Goal: Use online tool/utility: Utilize a website feature to perform a specific function

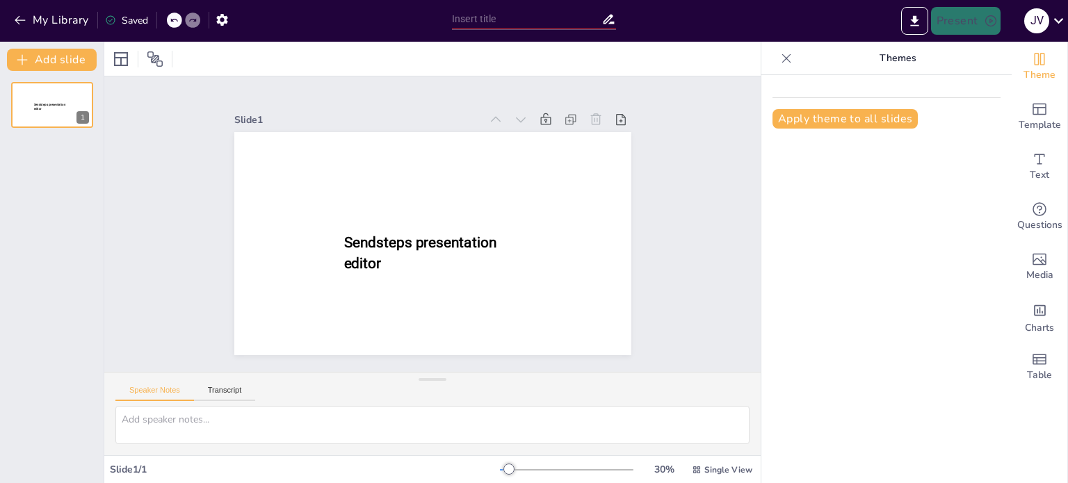
scroll to position [17677, 0]
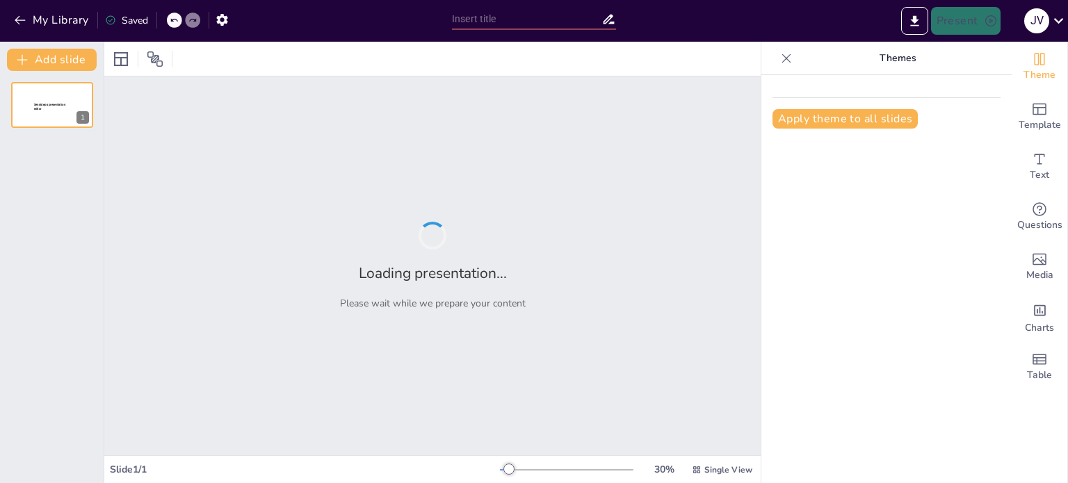
type input "New Sendsteps"
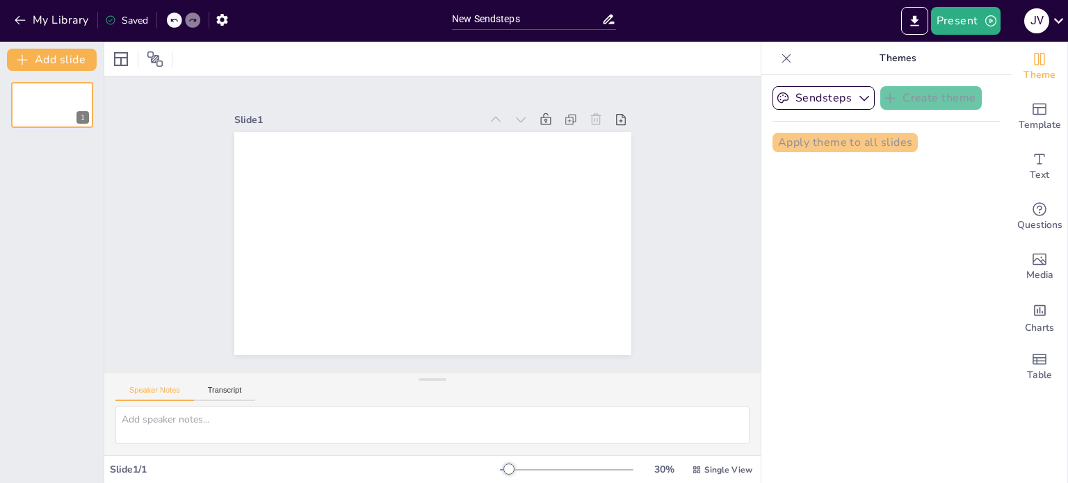
scroll to position [17683, 0]
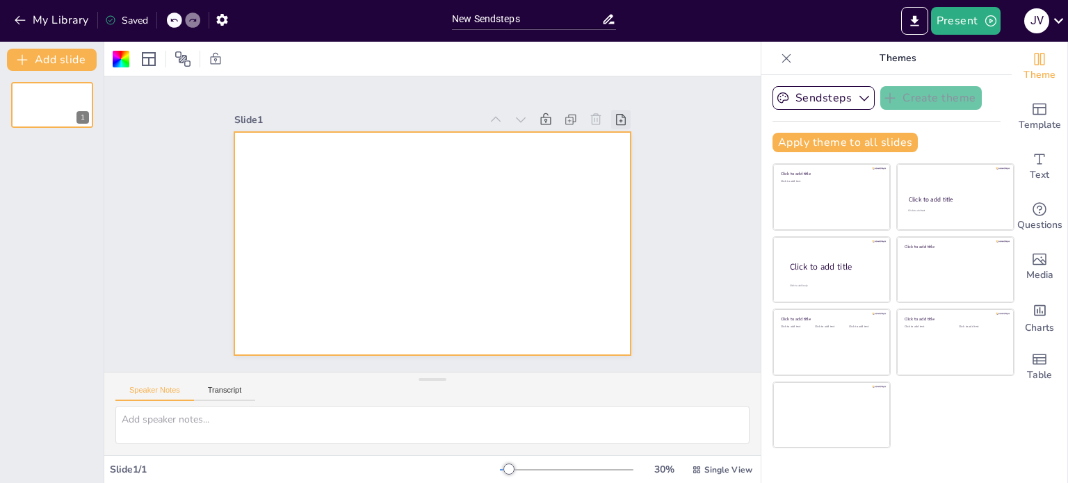
click at [631, 153] on icon at bounding box center [639, 161] width 17 height 17
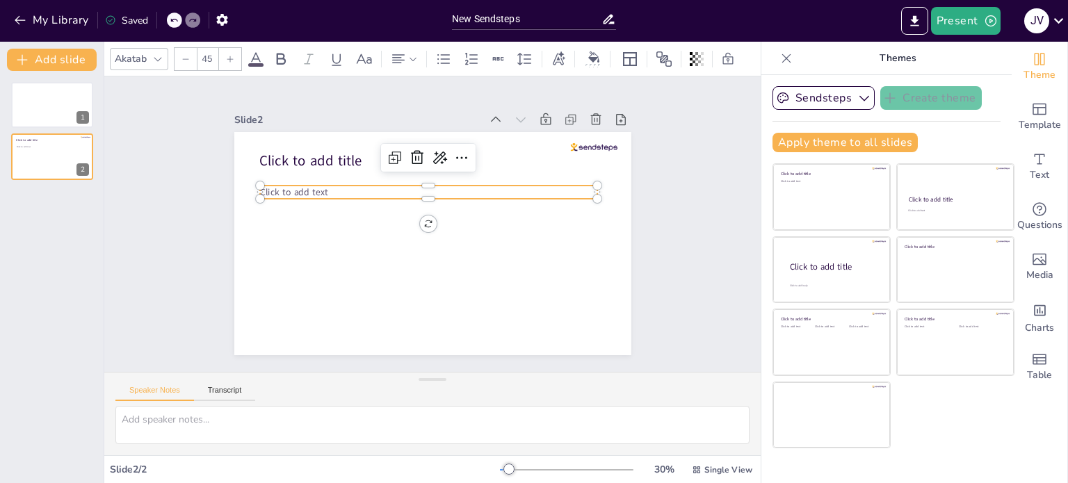
click at [328, 180] on div "Click to add title Click to add text" at bounding box center [431, 244] width 418 height 264
click at [328, 180] on div at bounding box center [428, 180] width 337 height 11
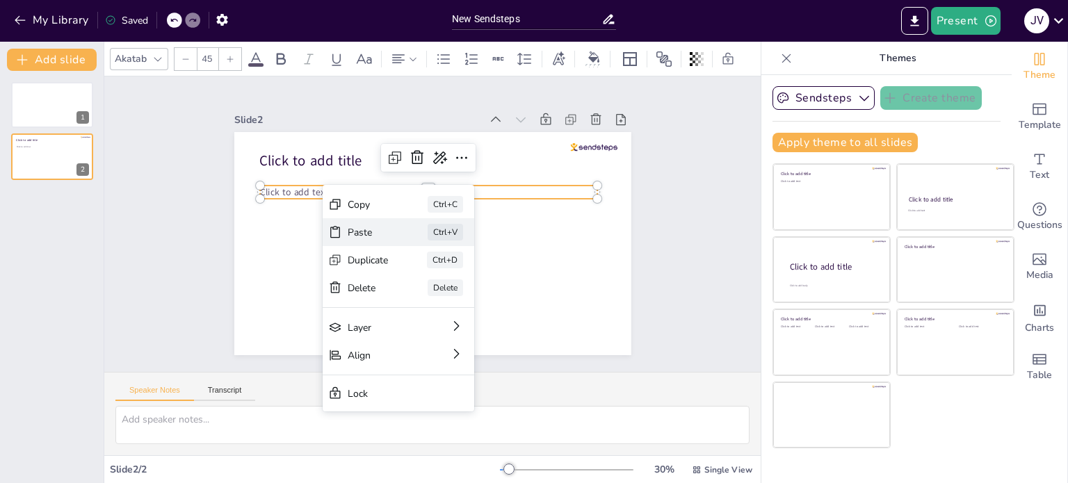
click at [442, 304] on div "Paste" at bounding box center [463, 312] width 42 height 17
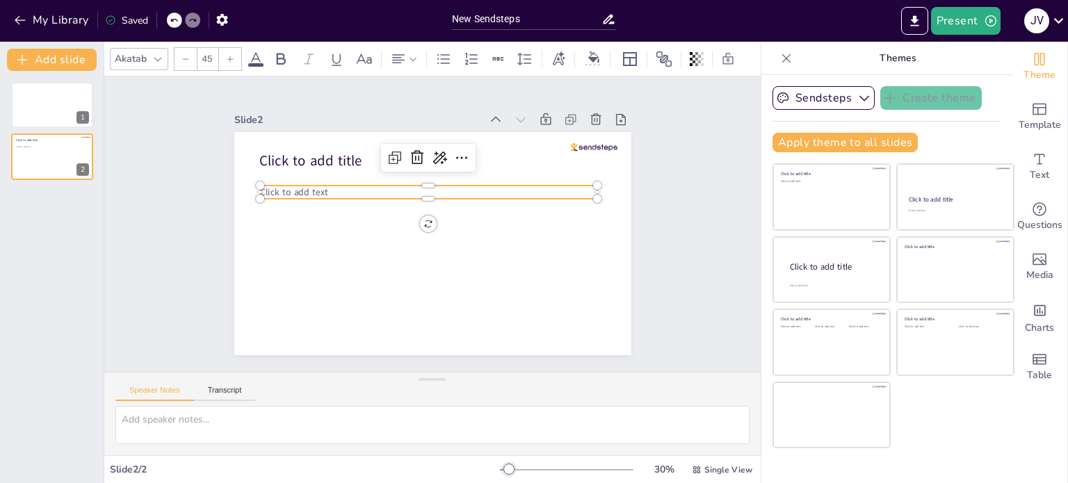
click at [298, 187] on span "Click to add text" at bounding box center [298, 177] width 68 height 19
click at [259, 175] on div at bounding box center [265, 168] width 13 height 13
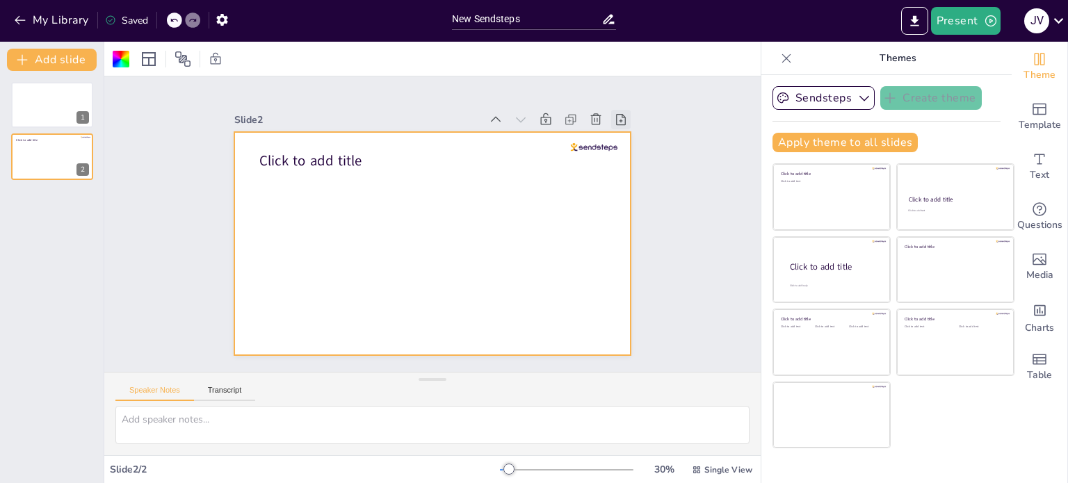
click at [614, 115] on icon at bounding box center [621, 120] width 14 height 14
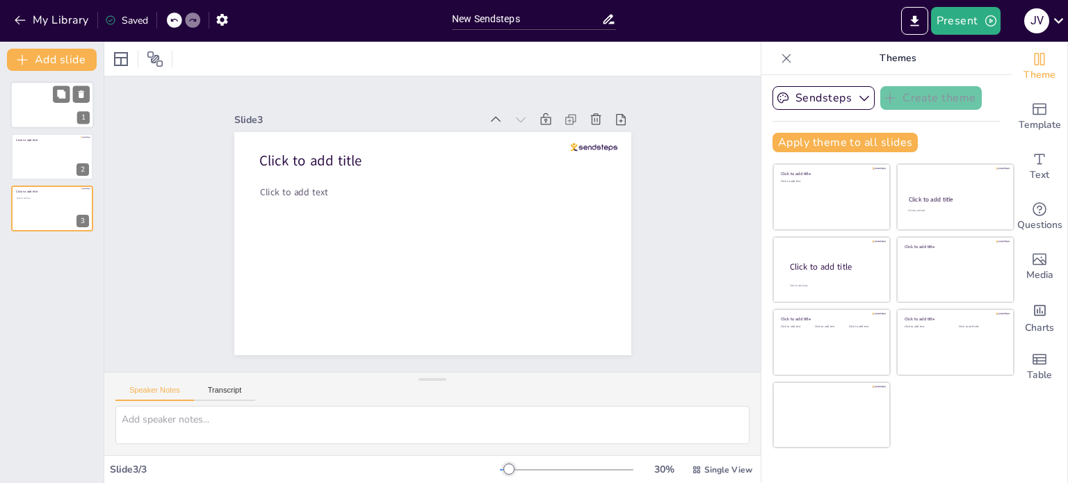
click at [60, 106] on div at bounding box center [51, 104] width 83 height 47
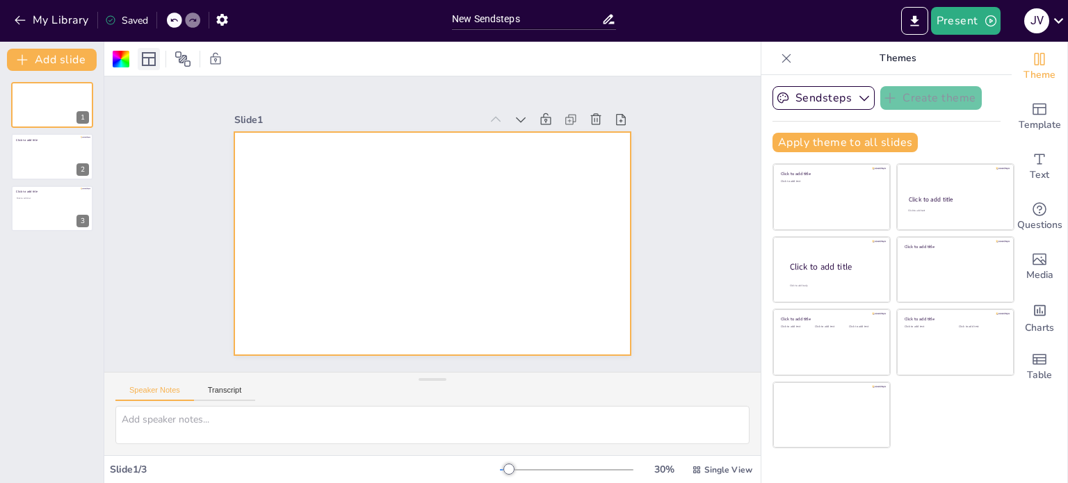
click at [145, 64] on icon at bounding box center [149, 59] width 14 height 14
click at [441, 216] on div at bounding box center [432, 243] width 397 height 223
click at [515, 114] on icon at bounding box center [521, 120] width 14 height 14
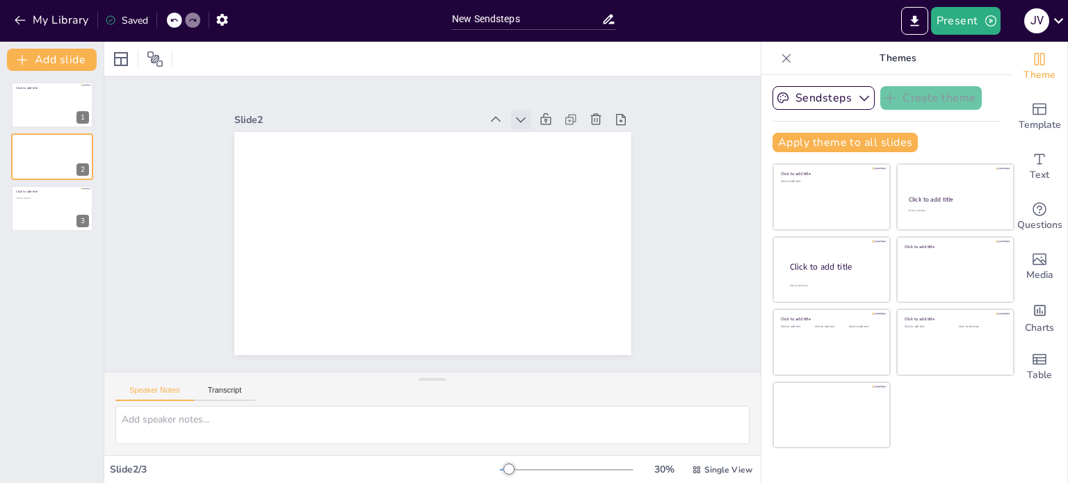
click at [526, 127] on icon at bounding box center [531, 130] width 10 height 6
